Goal: Information Seeking & Learning: Learn about a topic

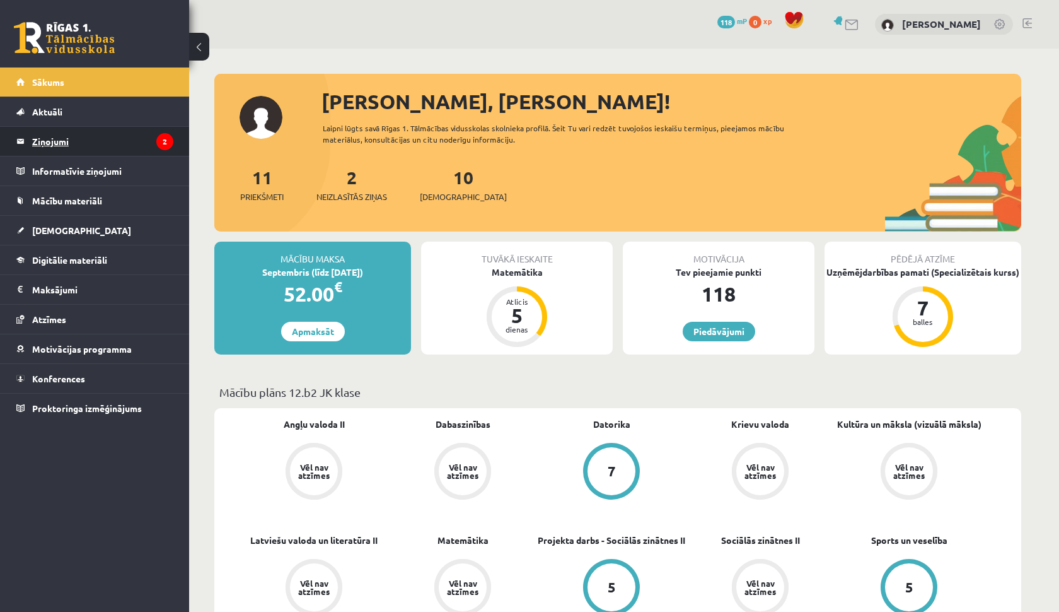
click at [100, 149] on legend "Ziņojumi 2" at bounding box center [102, 141] width 141 height 29
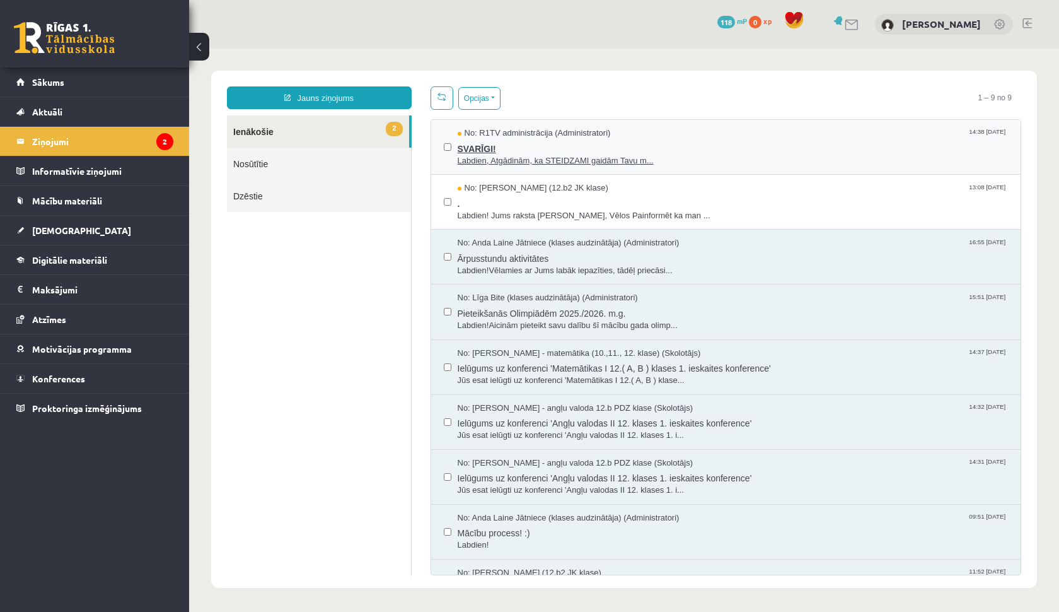
click at [544, 160] on span "Labdien, Atgādinām, ka STEIDZAMI gaidām Tavu m..." at bounding box center [733, 161] width 551 height 12
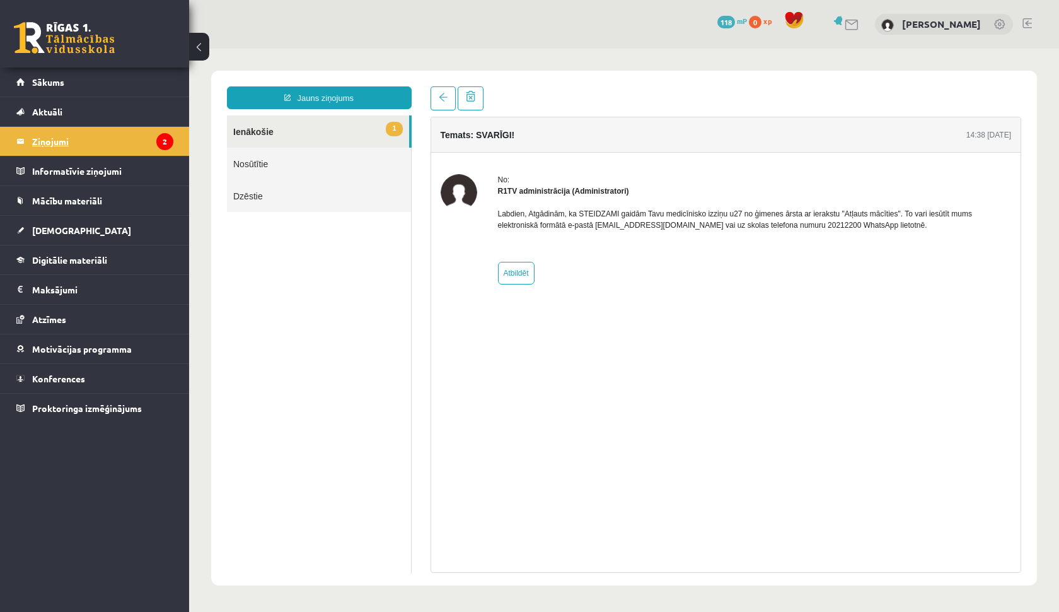
click at [48, 139] on legend "Ziņojumi 2" at bounding box center [102, 141] width 141 height 29
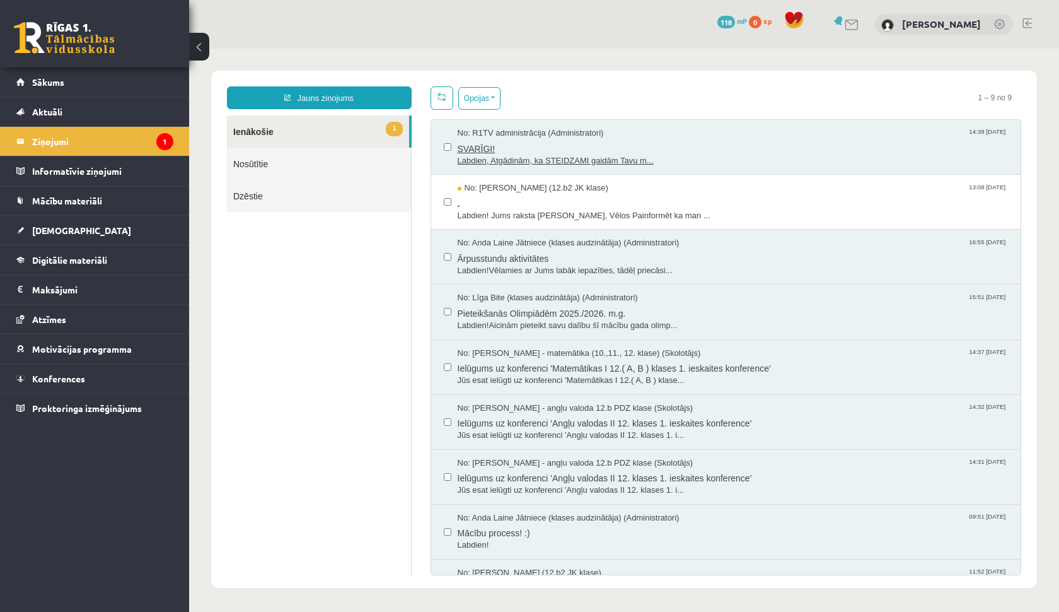
click at [481, 158] on span "Labdien, Atgādinām, ka STEIDZAMI gaidām Tavu m..." at bounding box center [733, 161] width 551 height 12
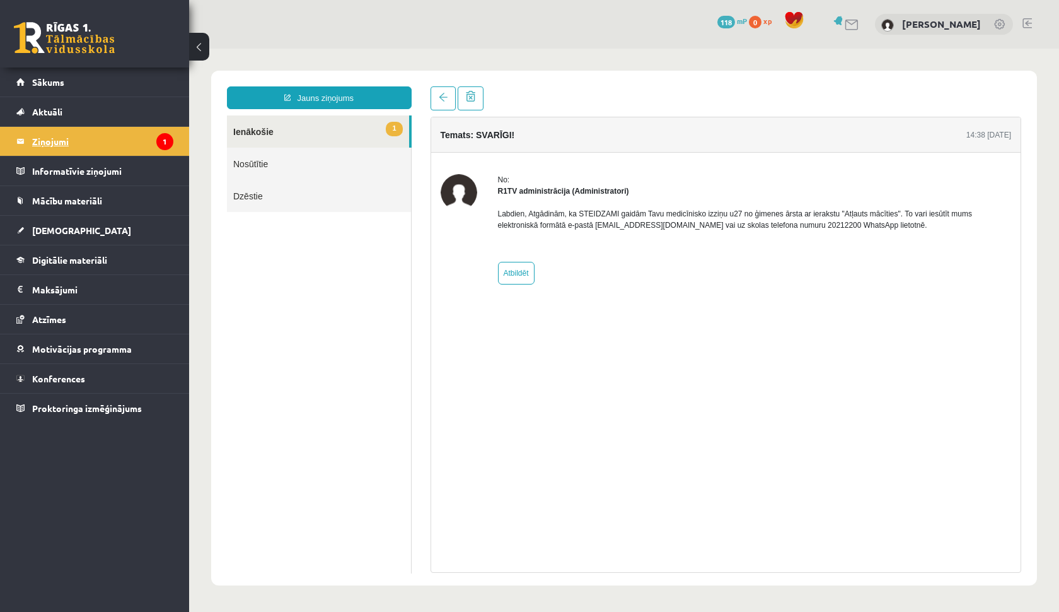
click at [119, 141] on legend "Ziņojumi 1" at bounding box center [102, 141] width 141 height 29
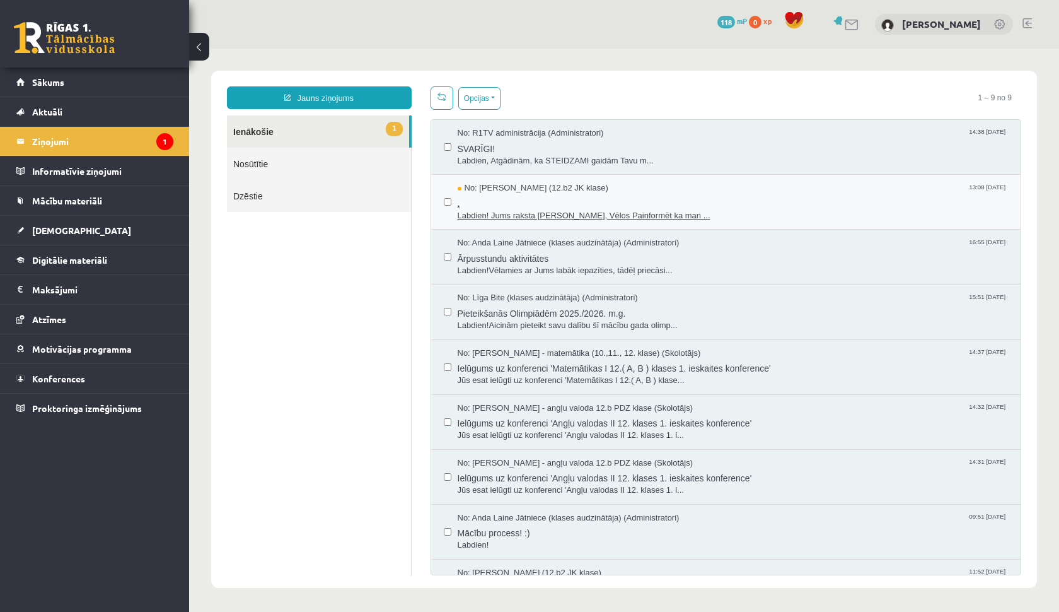
click at [504, 218] on span "Labdien! Jums raksta [PERSON_NAME], Vēlos Painformēt ka man ..." at bounding box center [733, 216] width 551 height 12
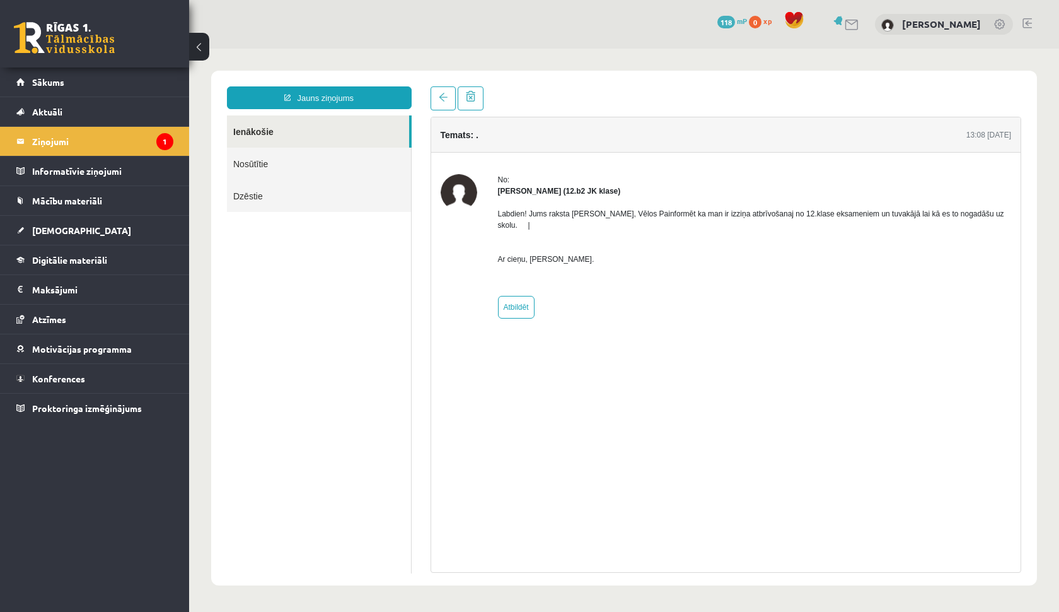
click at [523, 273] on div "Labdien! Jums raksta [PERSON_NAME], Vēlos Painformēt ka man ir izziņa atbrīvoša…" at bounding box center [755, 242] width 514 height 90
click at [58, 149] on legend "Ziņojumi 1" at bounding box center [102, 141] width 141 height 29
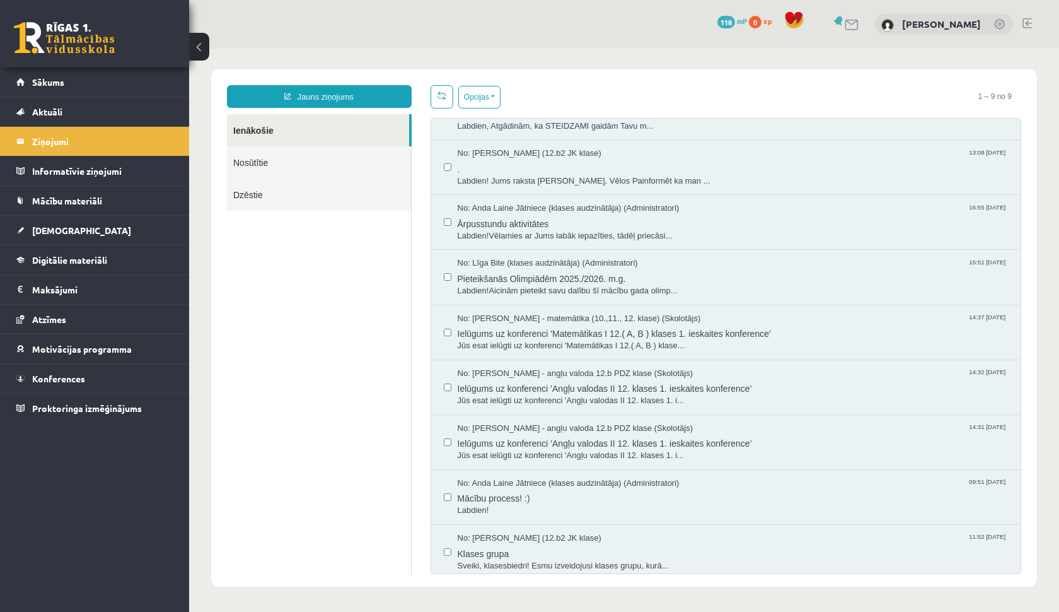
scroll to position [33, 0]
click at [51, 83] on span "Sākums" at bounding box center [48, 81] width 32 height 11
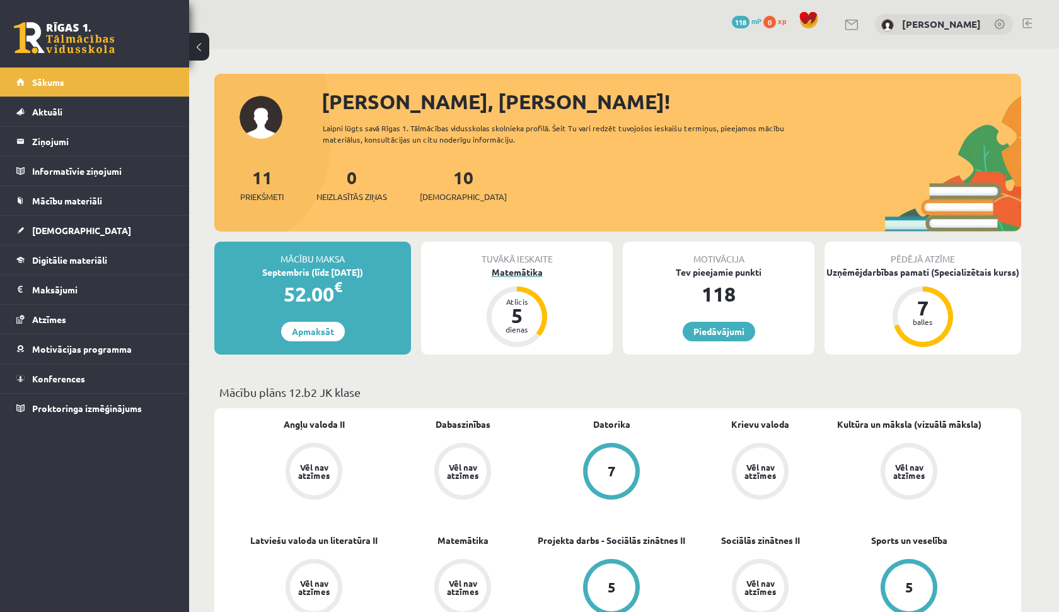
click at [520, 269] on div "Matemātika" at bounding box center [517, 271] width 192 height 13
